Goal: Task Accomplishment & Management: Manage account settings

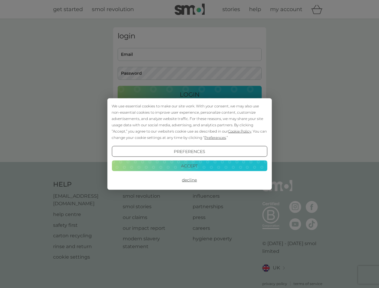
click at [240, 131] on span "Cookie Policy" at bounding box center [239, 131] width 23 height 4
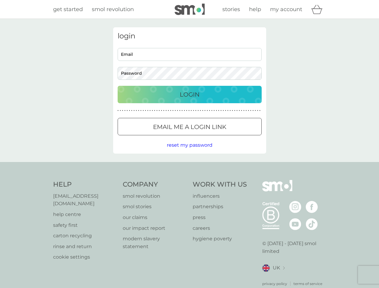
click at [214, 137] on div "login Email Password Login ● ● ● ● ● ● ● ● ● ● ● ● ● ● ● ● ● ● ● ● ● ● ● ● ● ● …" at bounding box center [189, 90] width 153 height 126
click at [189, 151] on div "login Email Password Login ● ● ● ● ● ● ● ● ● ● ● ● ● ● ● ● ● ● ● ● ● ● ● ● ● ● …" at bounding box center [189, 90] width 153 height 126
click at [189, 180] on div "Help [EMAIL_ADDRESS][DOMAIN_NAME] help centre safety first carton recycling rin…" at bounding box center [189, 233] width 273 height 106
click at [189, 166] on div "Help [EMAIL_ADDRESS][DOMAIN_NAME] help centre safety first carton recycling rin…" at bounding box center [189, 233] width 379 height 142
